Goal: Use online tool/utility: Utilize a website feature to perform a specific function

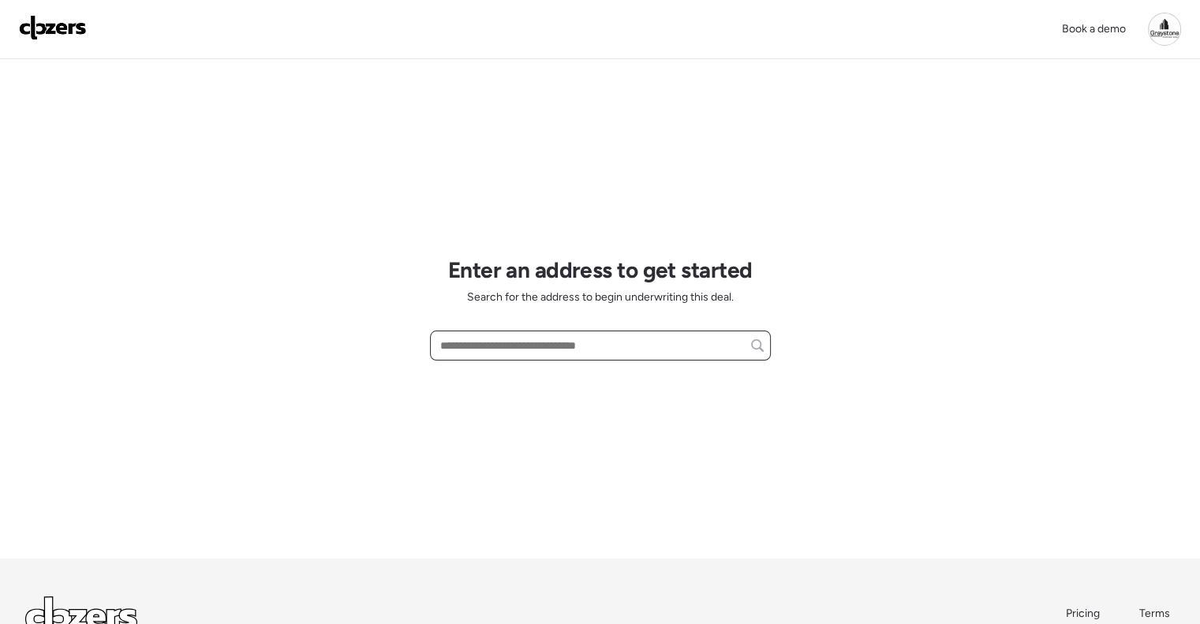
click at [566, 346] on input "text" at bounding box center [600, 345] width 327 height 22
click at [531, 344] on input "text" at bounding box center [600, 345] width 327 height 22
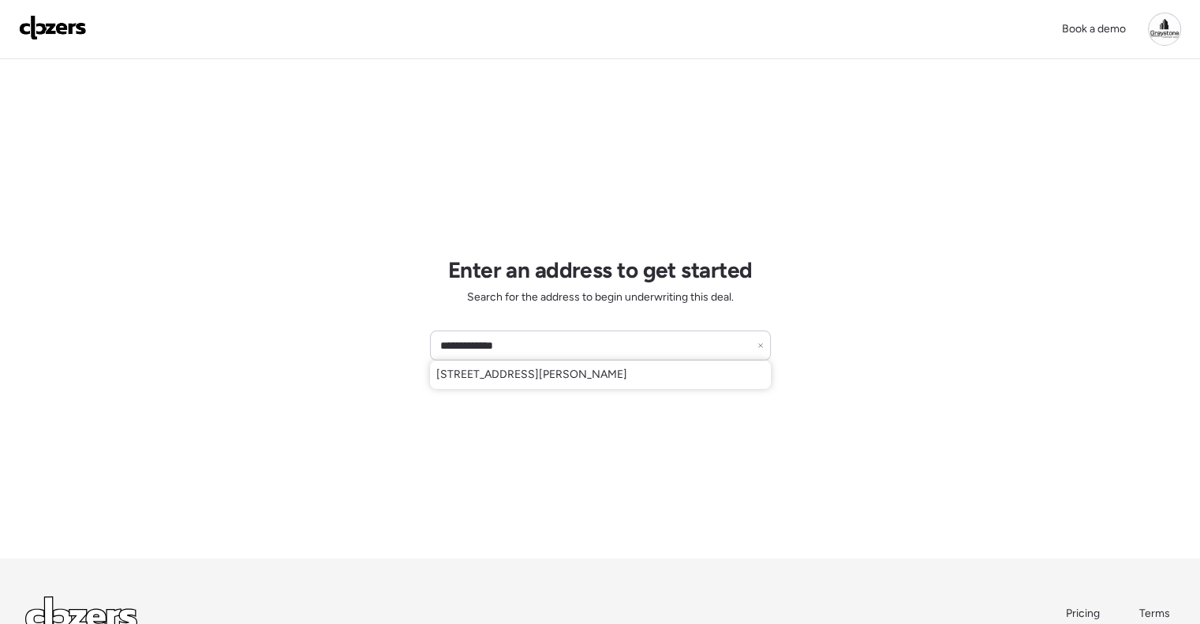
click at [538, 378] on span "[STREET_ADDRESS][PERSON_NAME]" at bounding box center [531, 375] width 191 height 16
type input "**********"
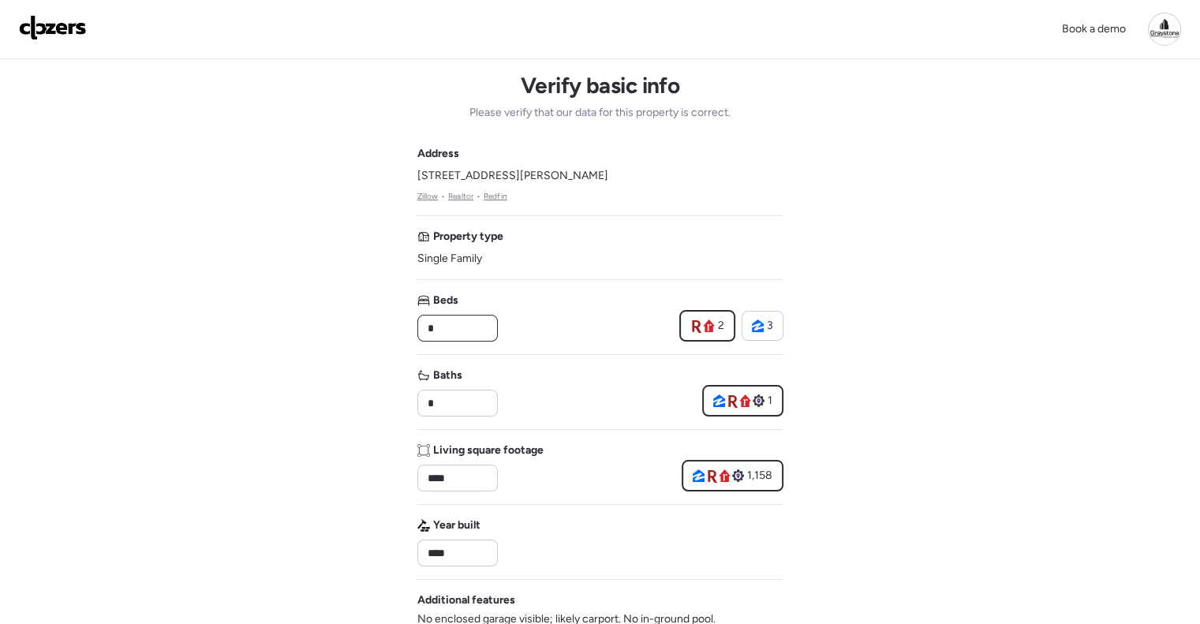
drag, startPoint x: 460, startPoint y: 333, endPoint x: 342, endPoint y: 318, distance: 119.3
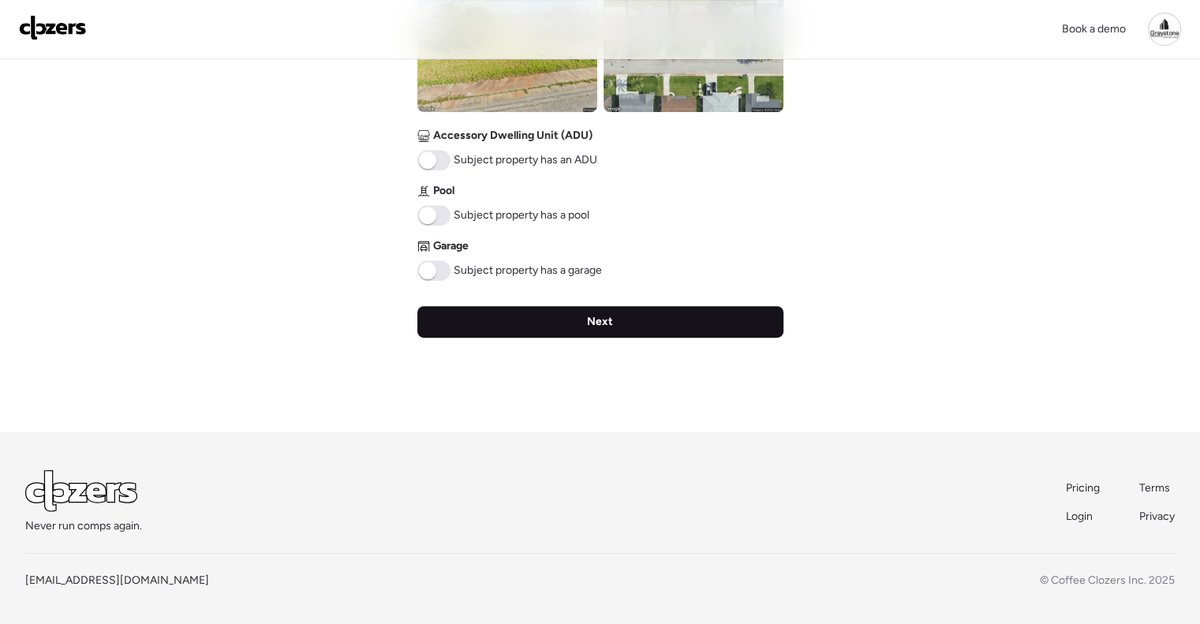
type input "*"
click at [611, 306] on div "Next" at bounding box center [600, 322] width 366 height 32
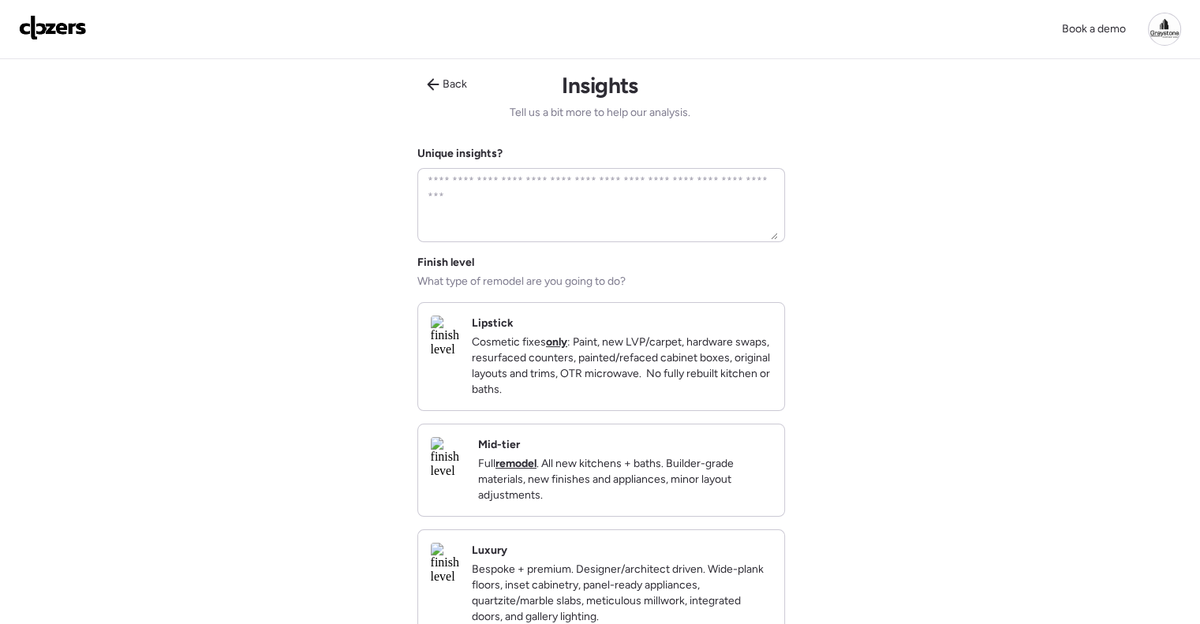
click at [632, 471] on p "Full remodel . All new kitchens + baths. Builder-grade materials, new finishes …" at bounding box center [624, 479] width 293 height 47
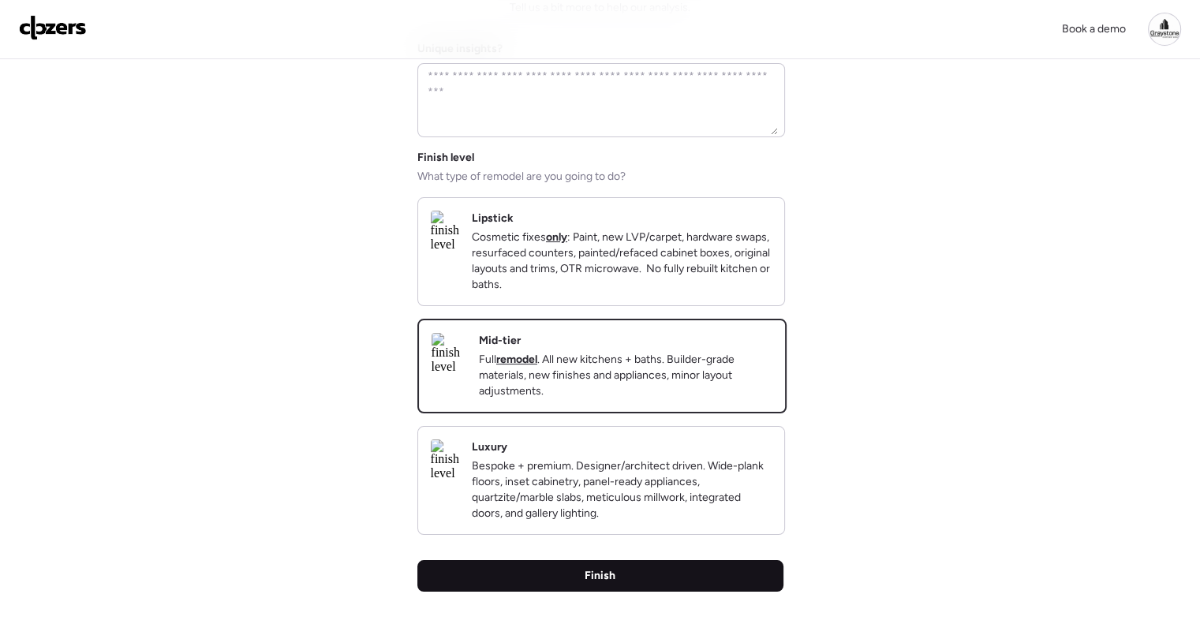
scroll to position [237, 0]
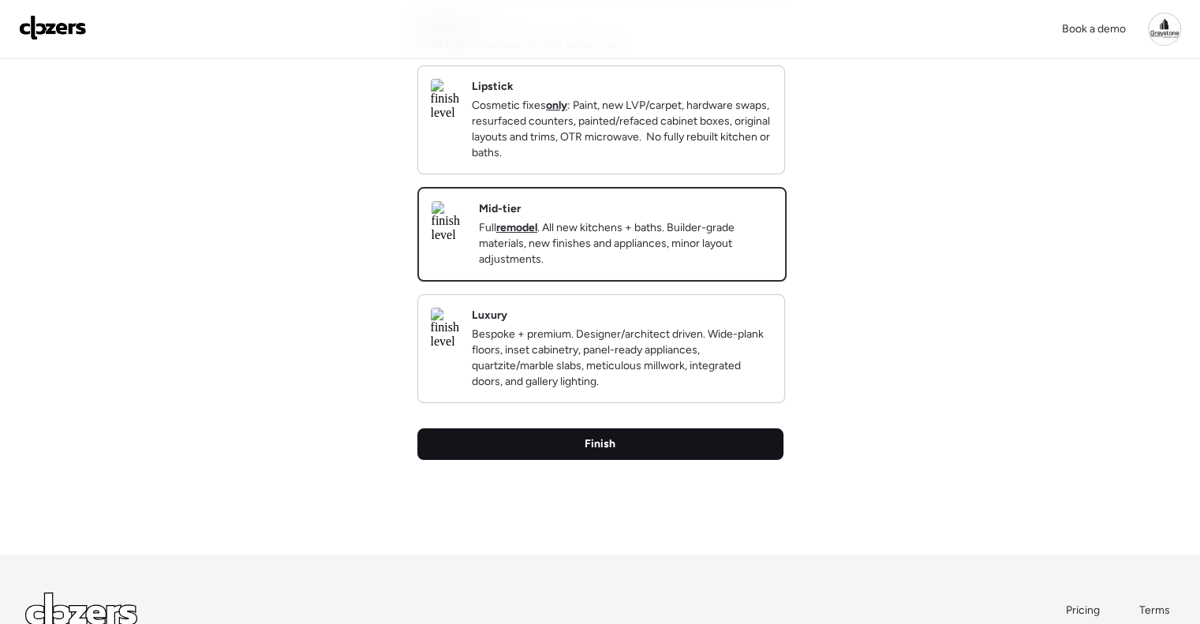
click at [632, 460] on div "Finish" at bounding box center [600, 444] width 366 height 32
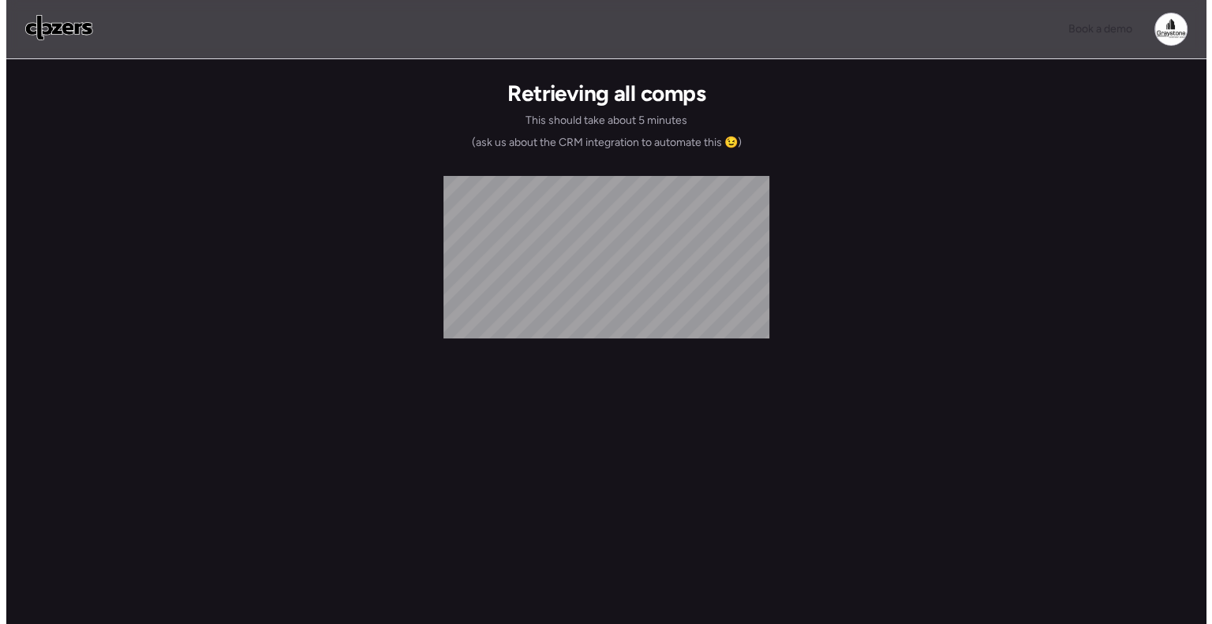
scroll to position [0, 0]
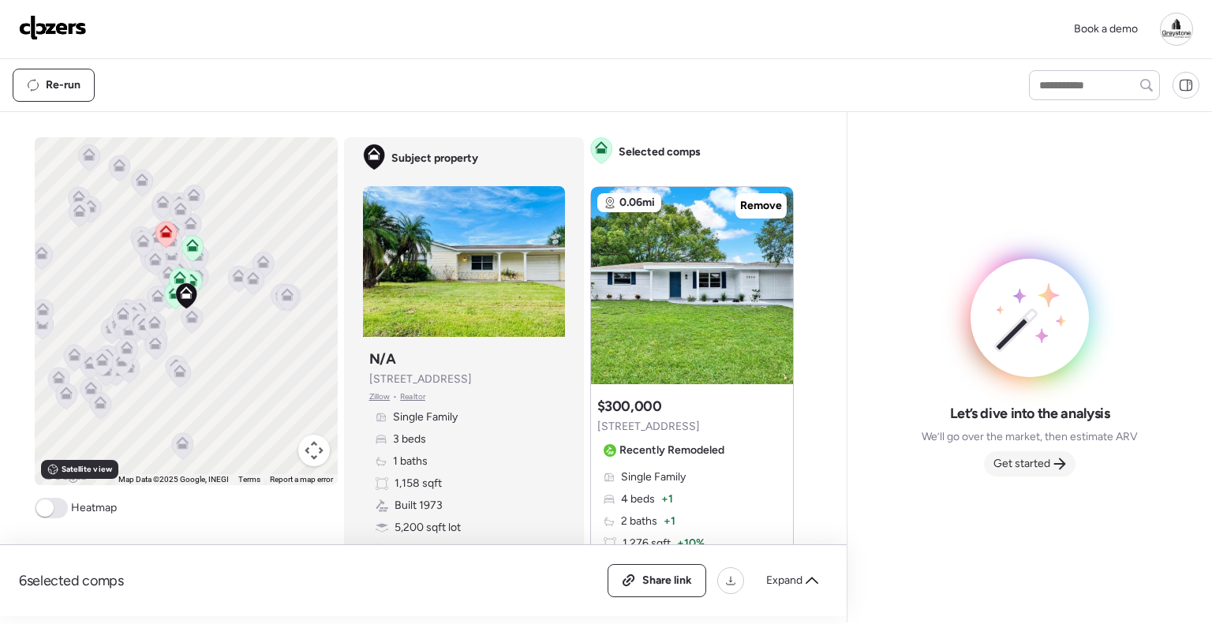
click at [1045, 458] on span "Get started" at bounding box center [1021, 464] width 57 height 16
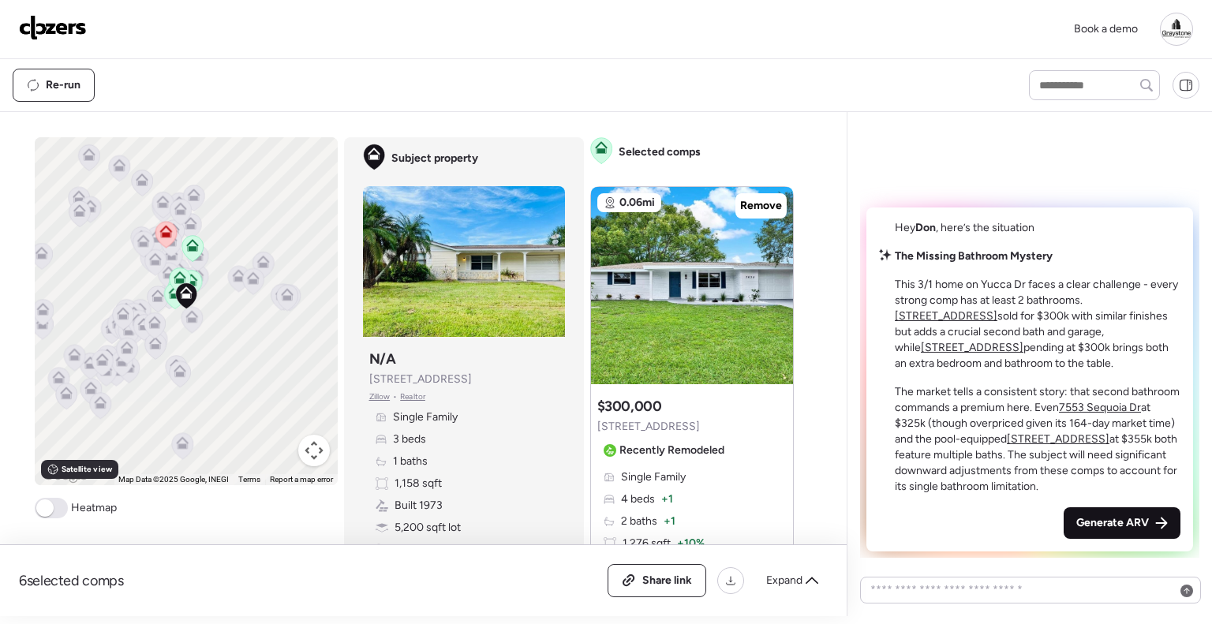
click at [1145, 530] on div "Generate ARV" at bounding box center [1121, 523] width 117 height 32
